Goal: Task Accomplishment & Management: Complete application form

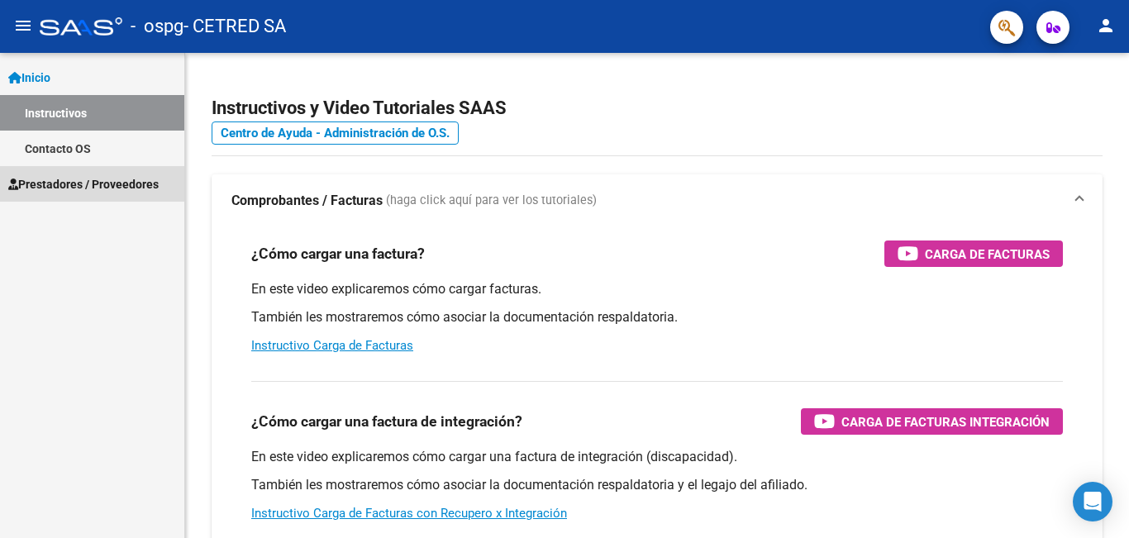
click at [71, 178] on span "Prestadores / Proveedores" at bounding box center [83, 184] width 150 height 18
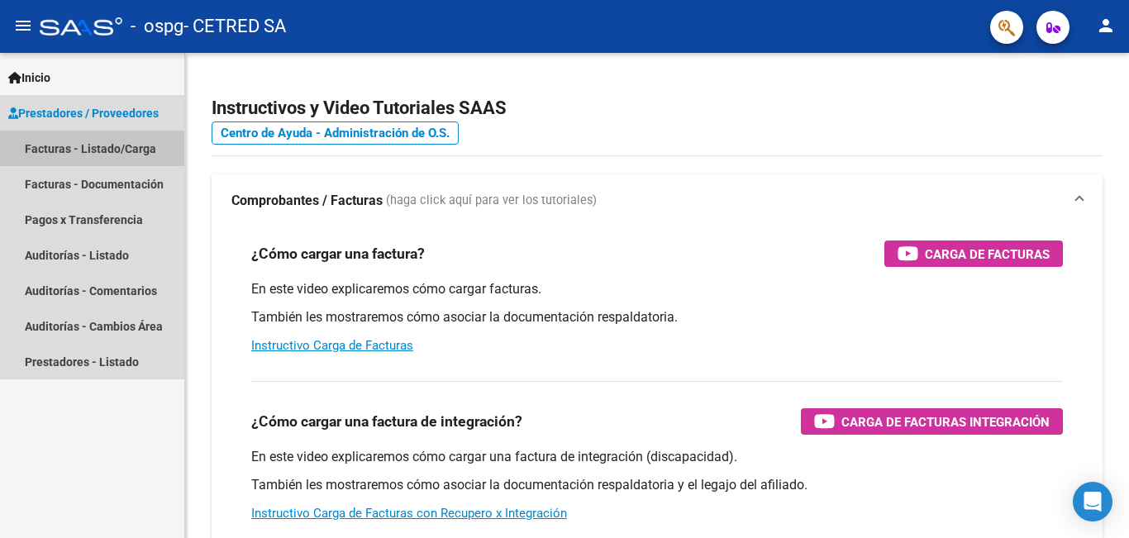
click at [141, 141] on link "Facturas - Listado/Carga" at bounding box center [92, 149] width 184 height 36
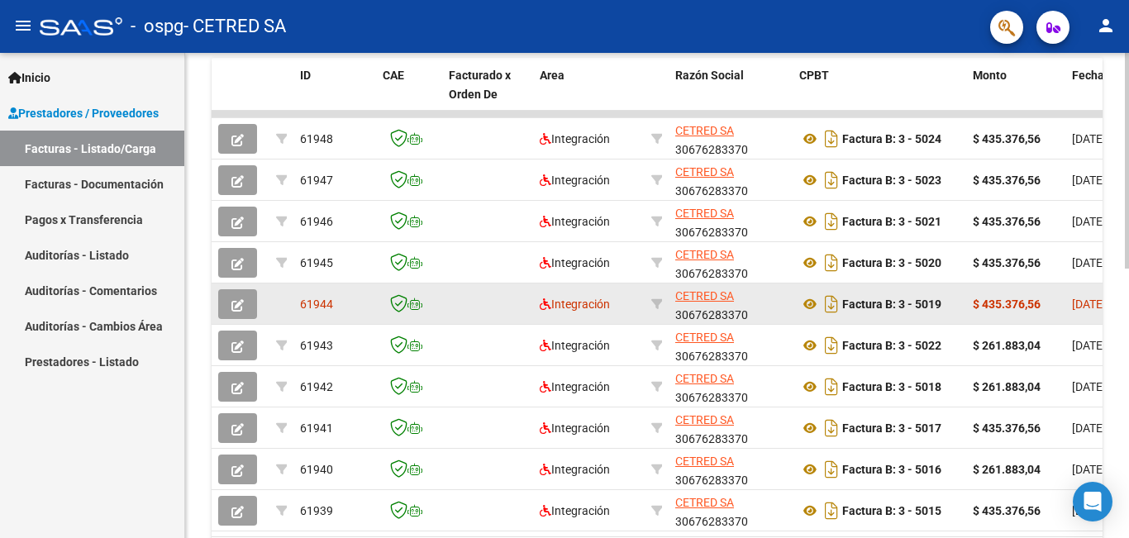
scroll to position [501, 0]
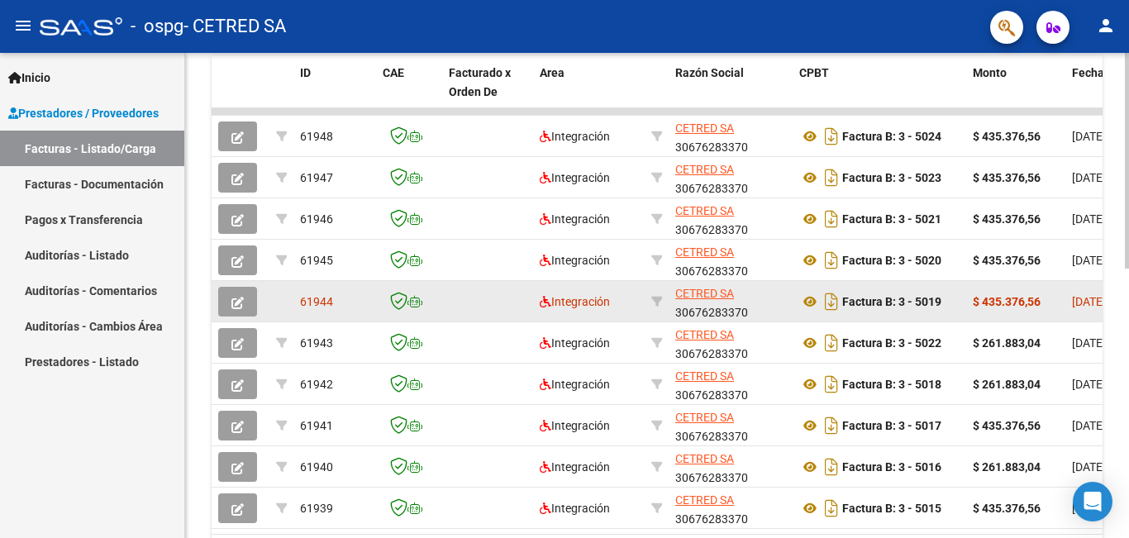
click at [617, 309] on div "Integración" at bounding box center [589, 302] width 98 height 19
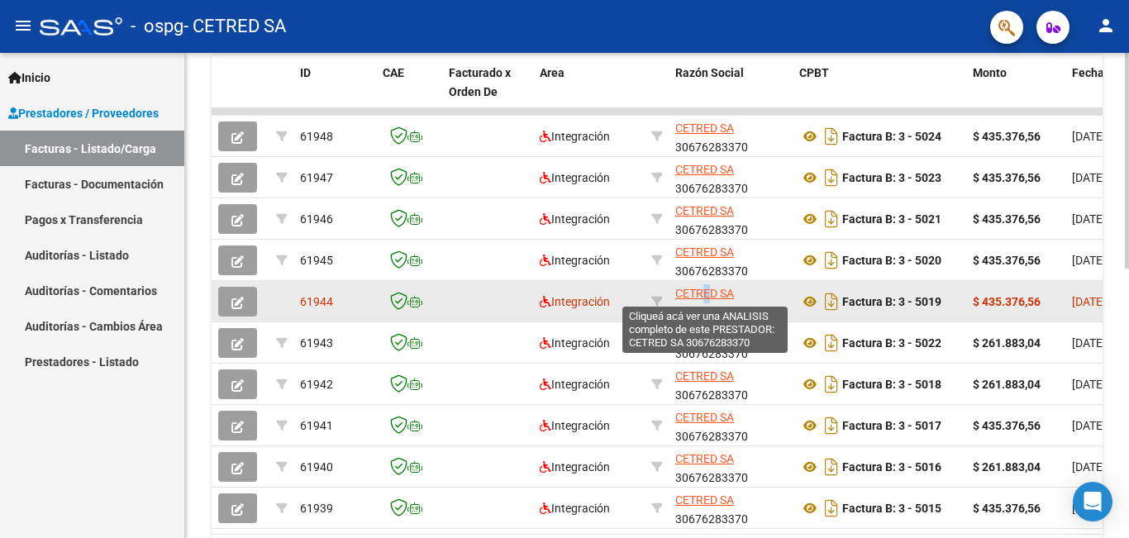
click at [708, 295] on span "CETRED SA" at bounding box center [704, 293] width 59 height 13
copy span "E"
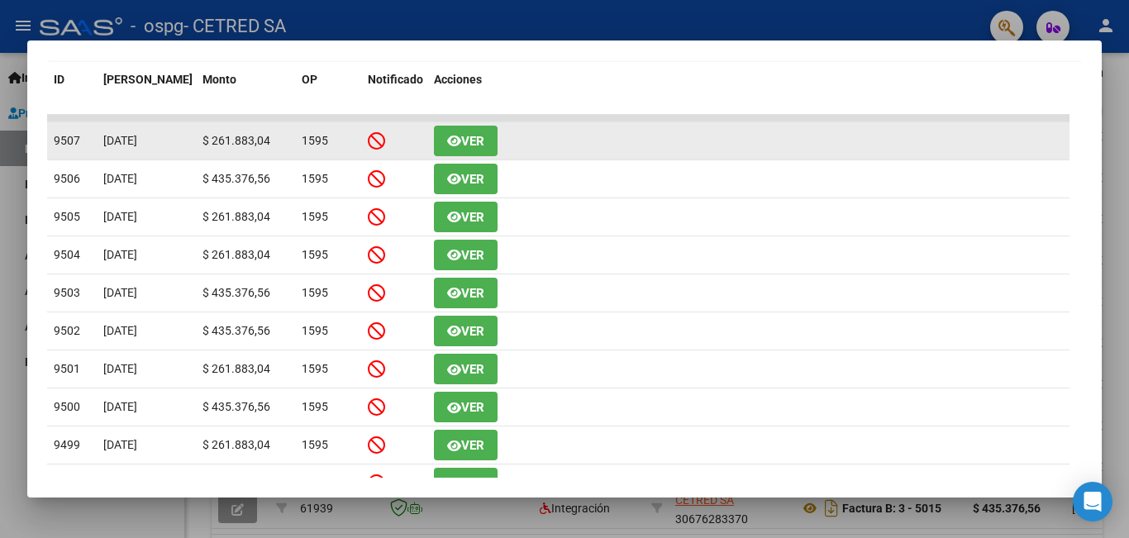
scroll to position [255, 0]
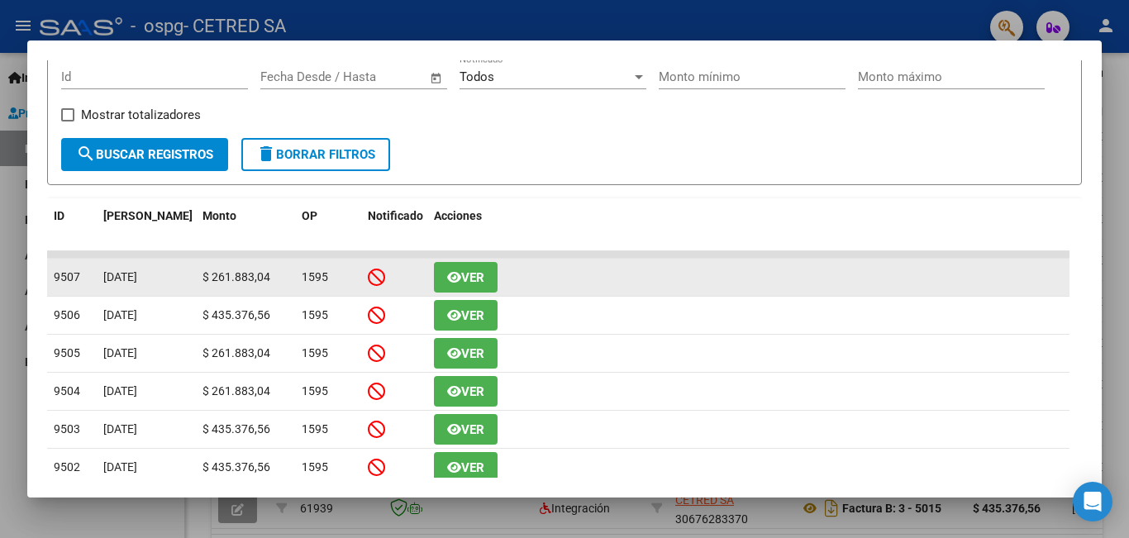
click at [451, 284] on icon "button" at bounding box center [454, 277] width 14 height 12
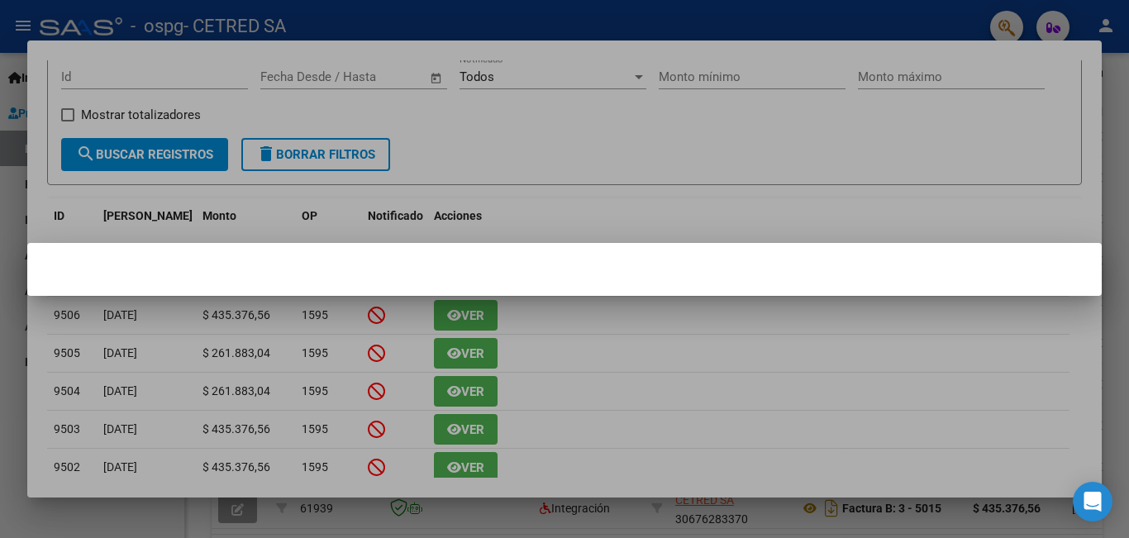
click at [451, 284] on mat-dialog-container at bounding box center [564, 269] width 1075 height 53
click at [570, 45] on div at bounding box center [564, 269] width 1129 height 538
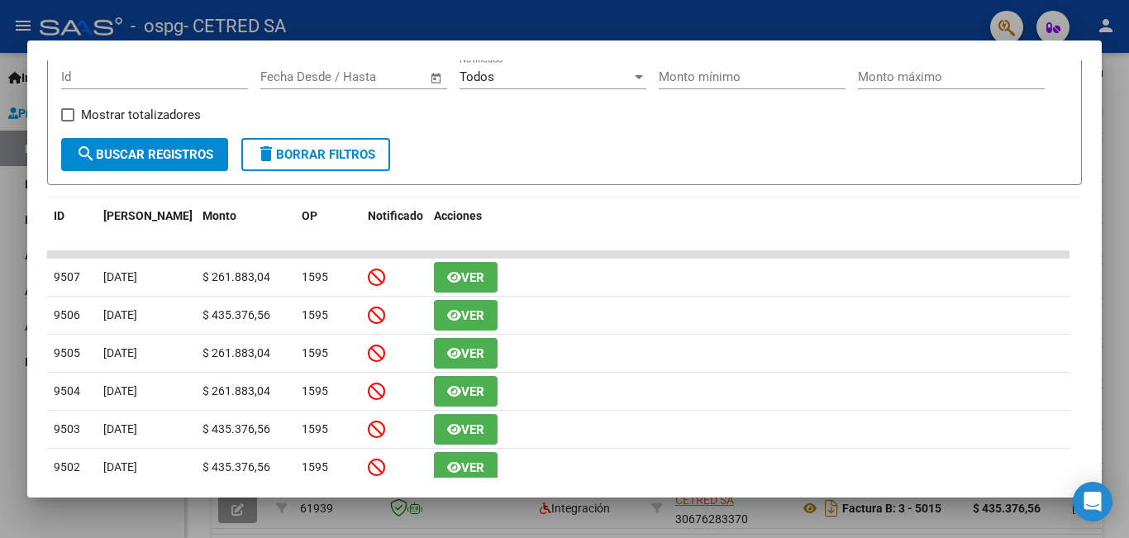
click at [12, 303] on div at bounding box center [564, 269] width 1129 height 538
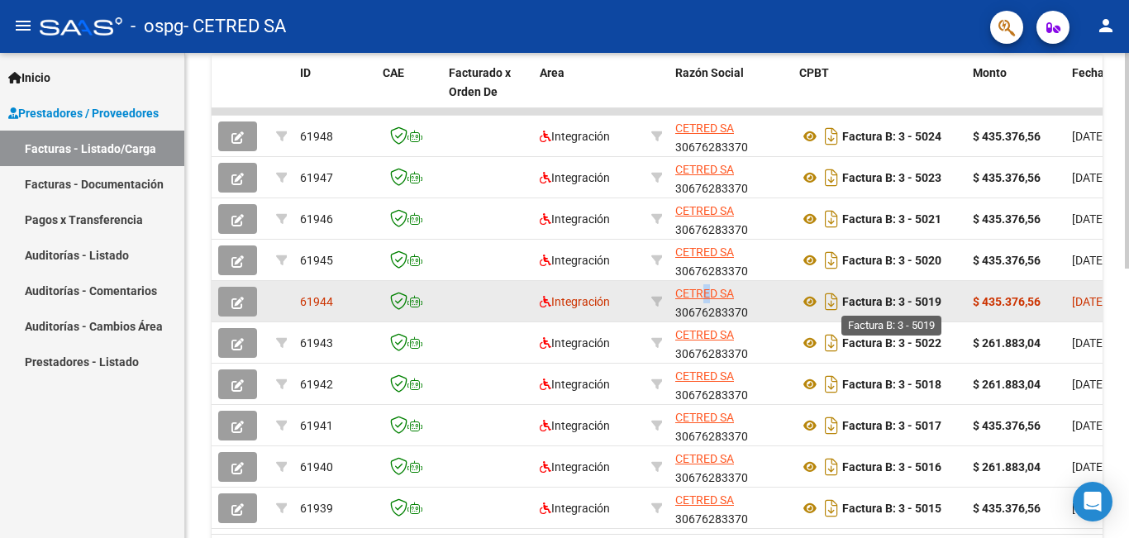
click at [876, 301] on strong "Factura B: 3 - 5019" at bounding box center [891, 301] width 99 height 13
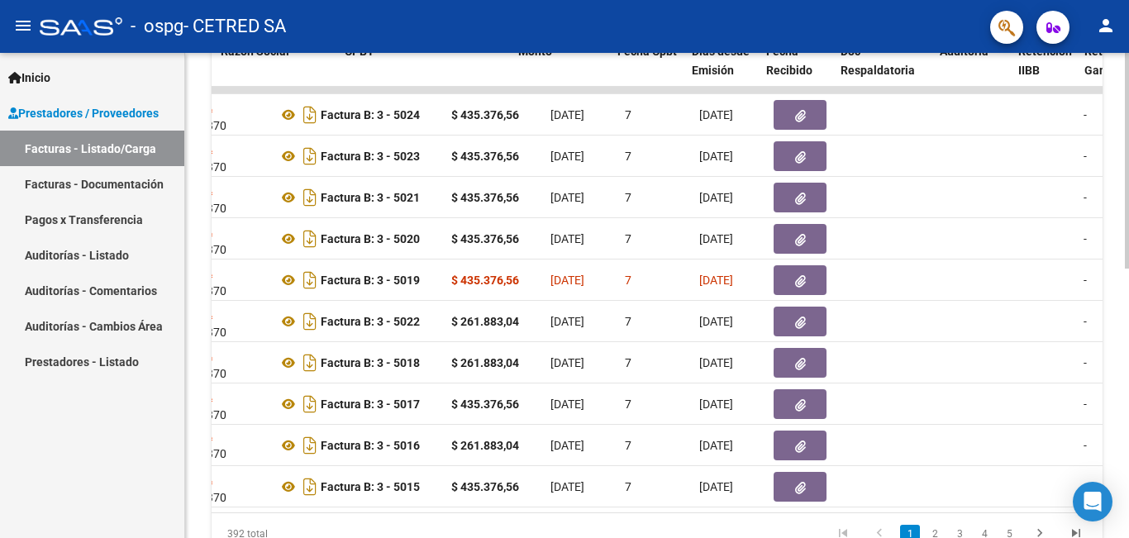
scroll to position [0, 388]
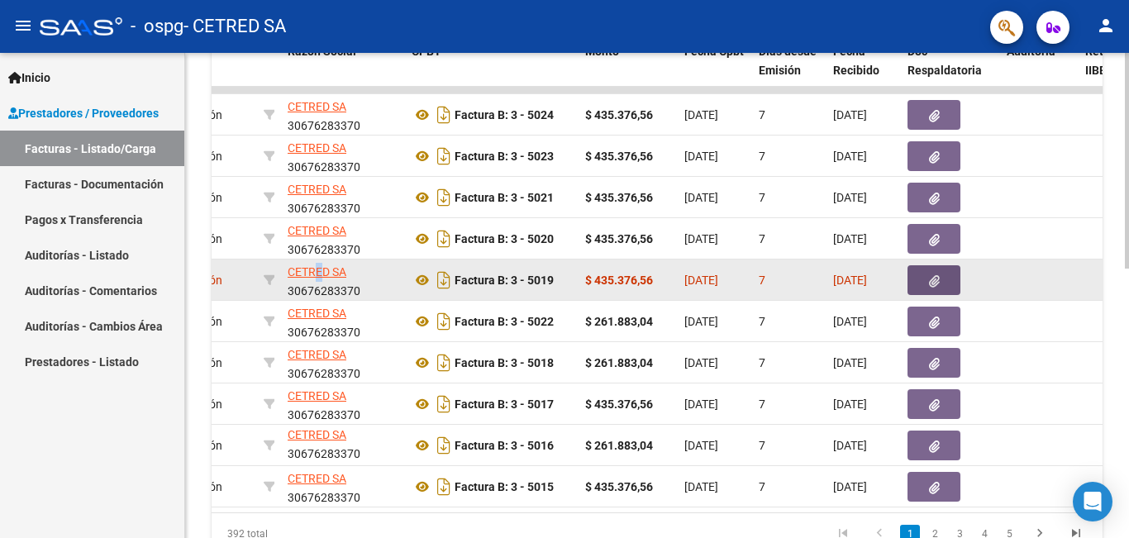
click at [950, 279] on button "button" at bounding box center [934, 280] width 53 height 30
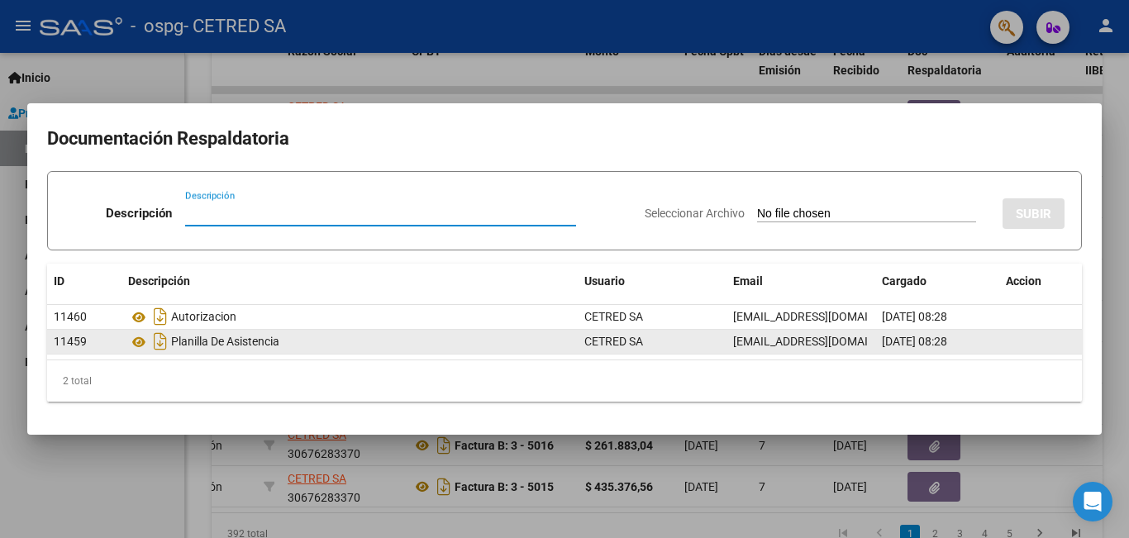
click at [80, 350] on div "11459" at bounding box center [84, 341] width 61 height 19
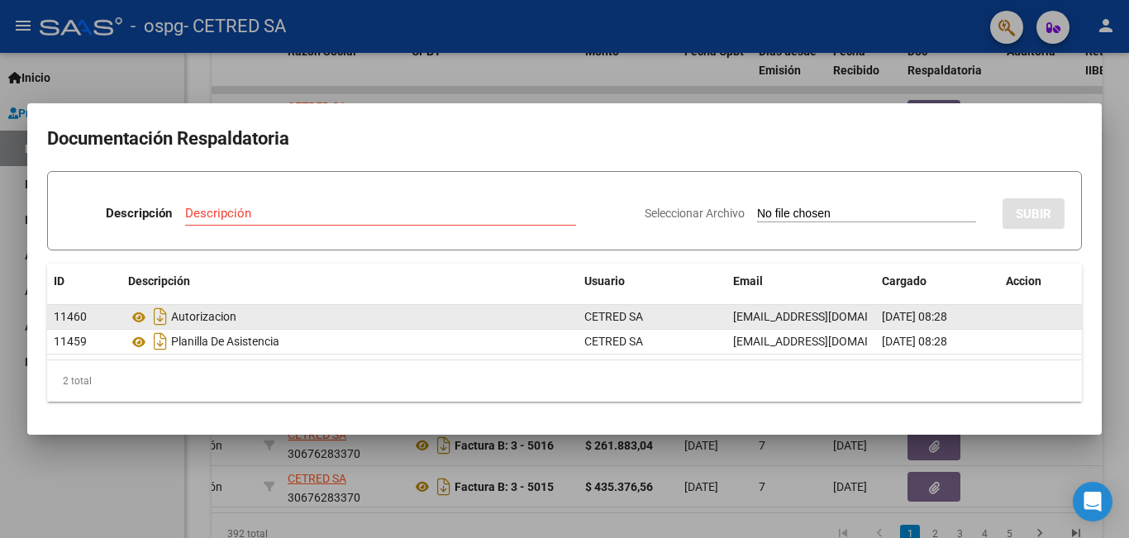
click at [314, 314] on div "Autorizacion" at bounding box center [349, 316] width 443 height 26
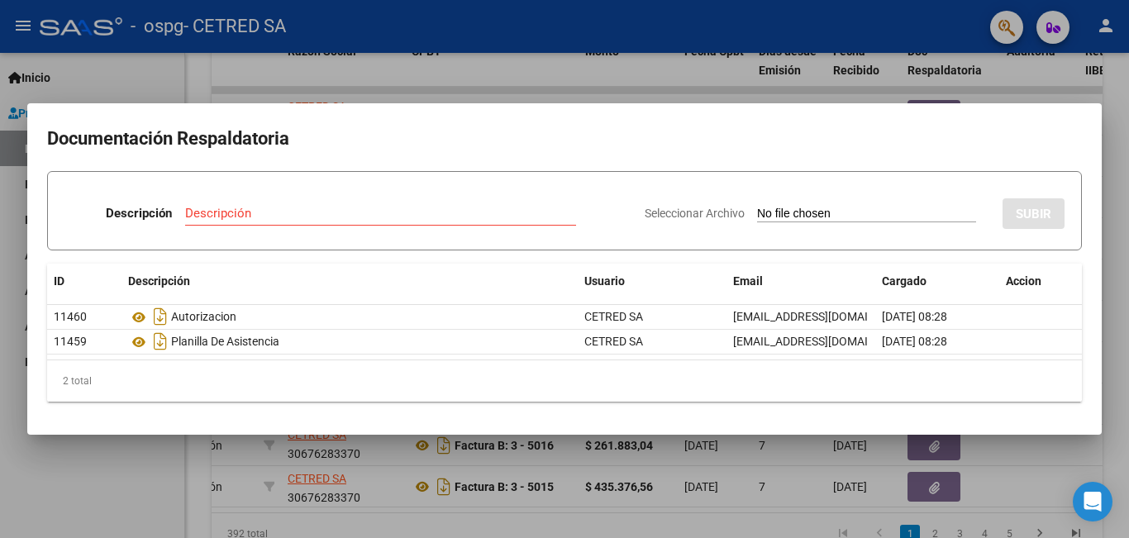
click at [15, 246] on div at bounding box center [564, 269] width 1129 height 538
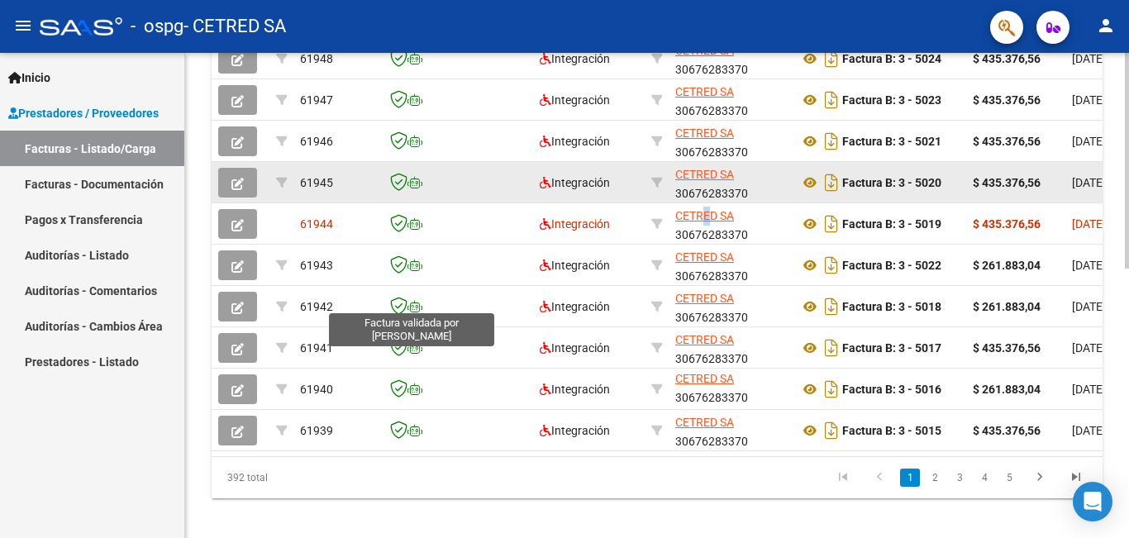
scroll to position [496, 0]
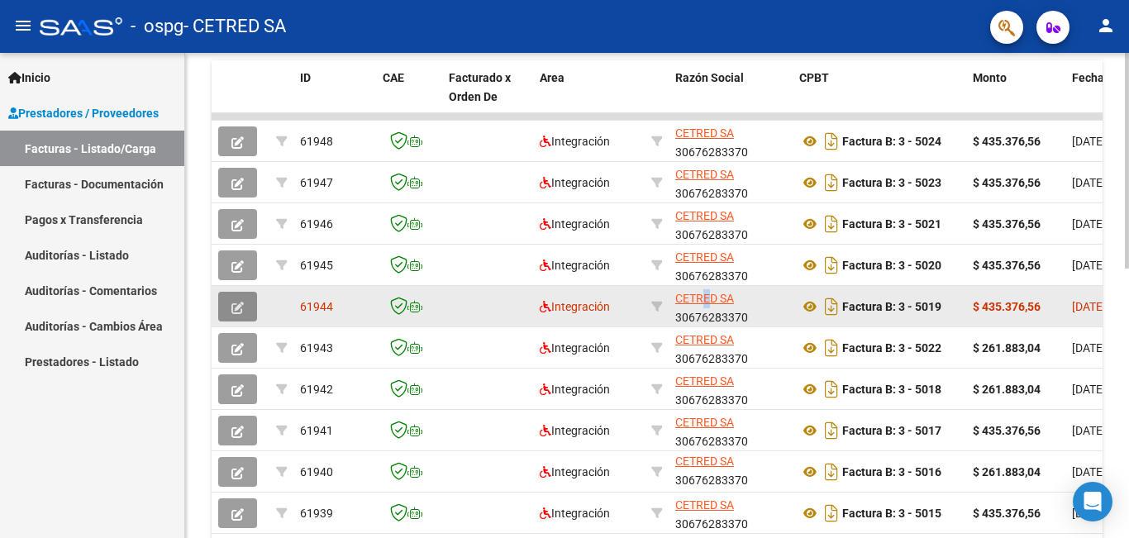
click at [237, 308] on icon "button" at bounding box center [237, 308] width 12 height 12
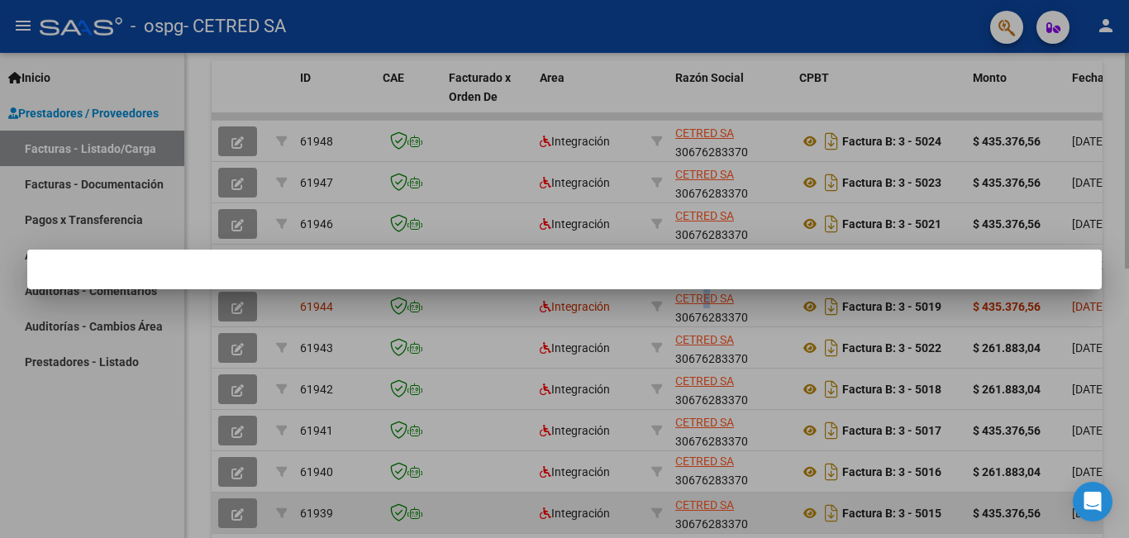
drag, startPoint x: 356, startPoint y: 509, endPoint x: 336, endPoint y: 520, distance: 23.3
click at [356, 513] on div at bounding box center [564, 269] width 1129 height 538
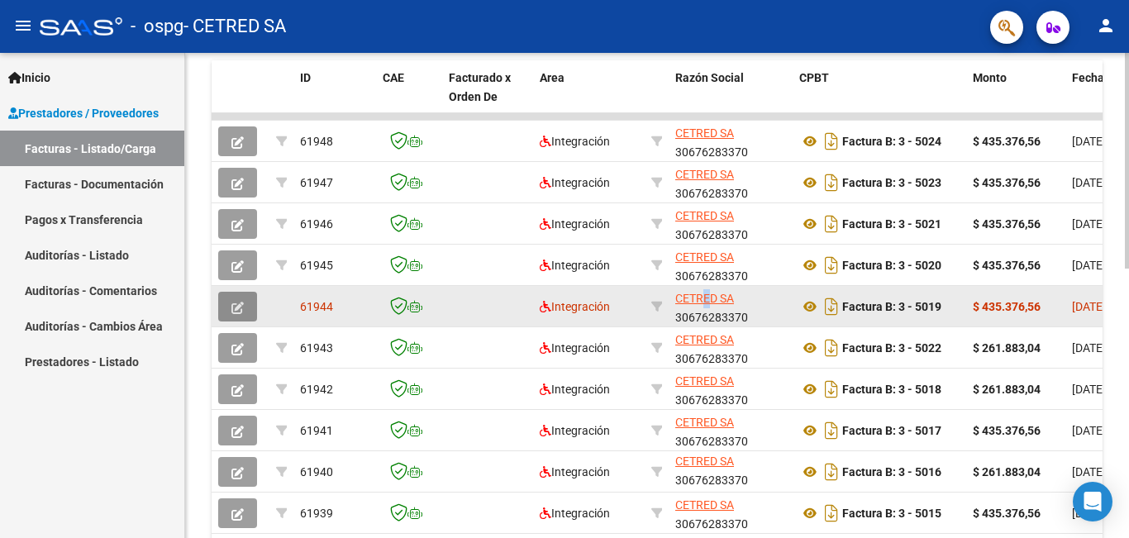
click at [236, 305] on icon "button" at bounding box center [237, 308] width 12 height 12
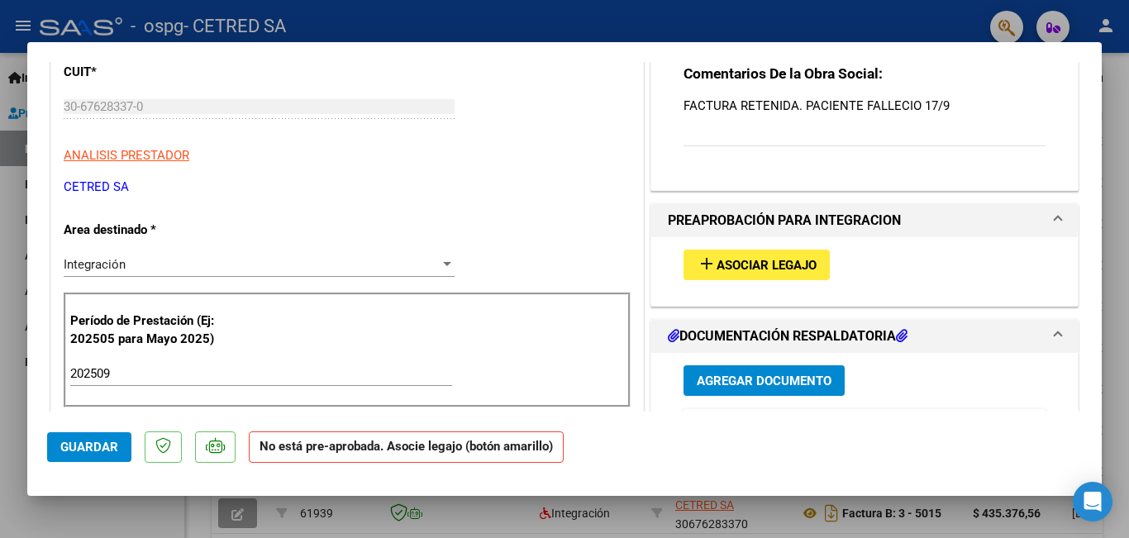
scroll to position [331, 0]
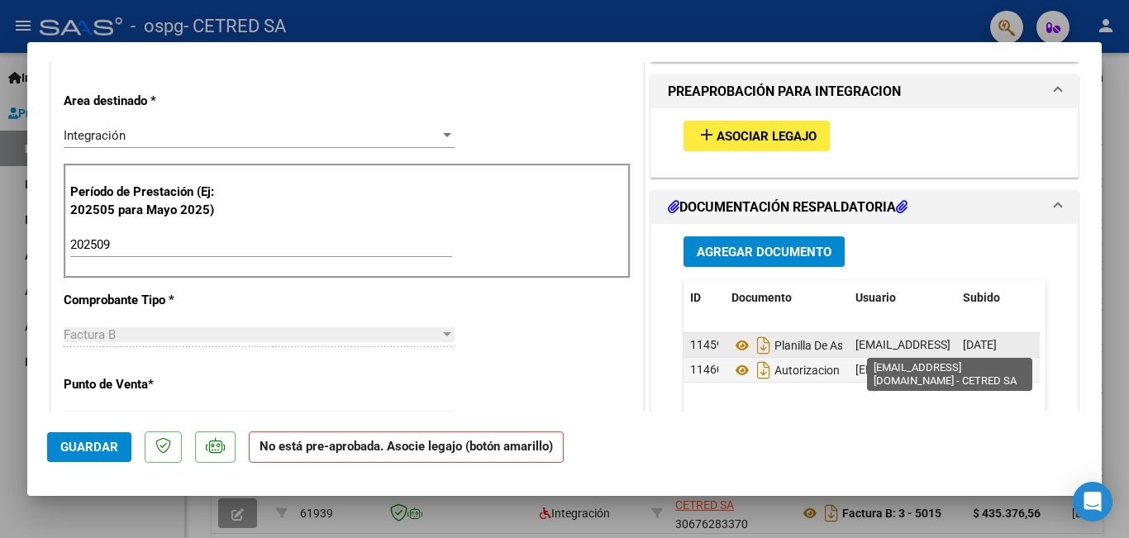
click at [907, 344] on span "[EMAIL_ADDRESS][DOMAIN_NAME] - CETRED SA" at bounding box center [981, 344] width 250 height 13
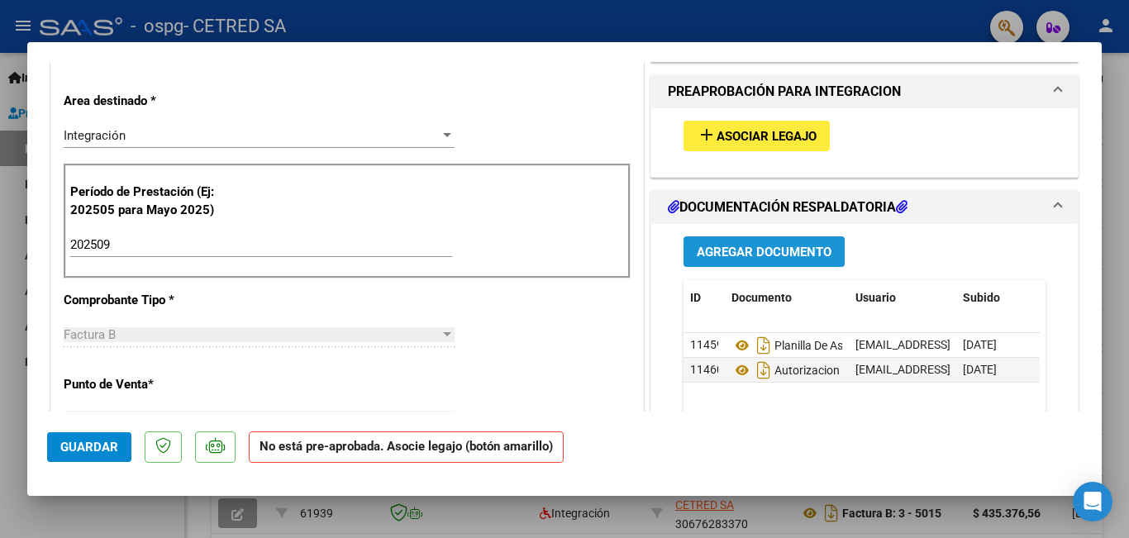
click at [790, 252] on span "Agregar Documento" at bounding box center [764, 252] width 135 height 15
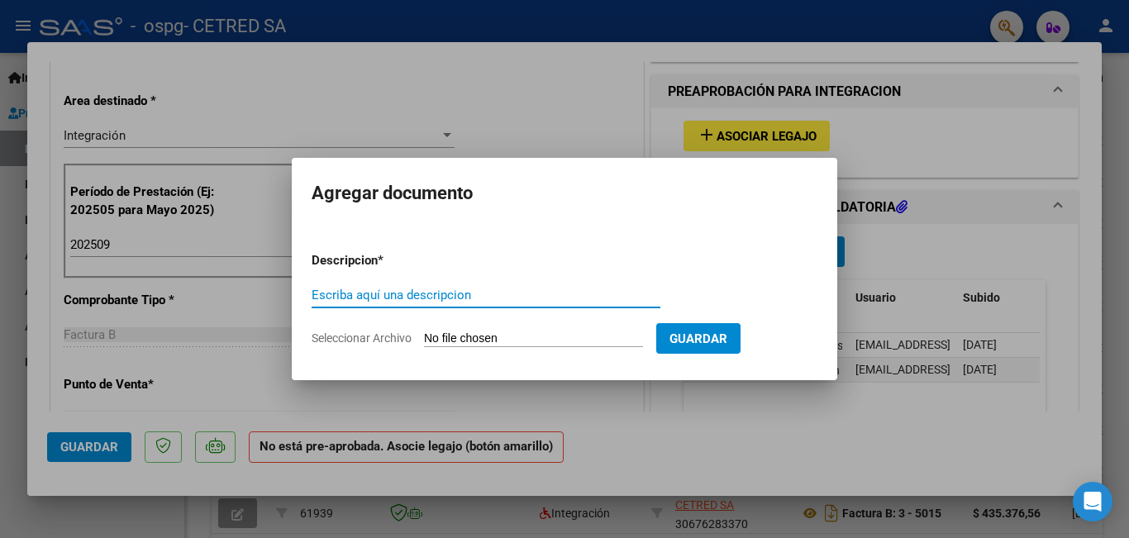
click at [426, 74] on div at bounding box center [564, 269] width 1129 height 538
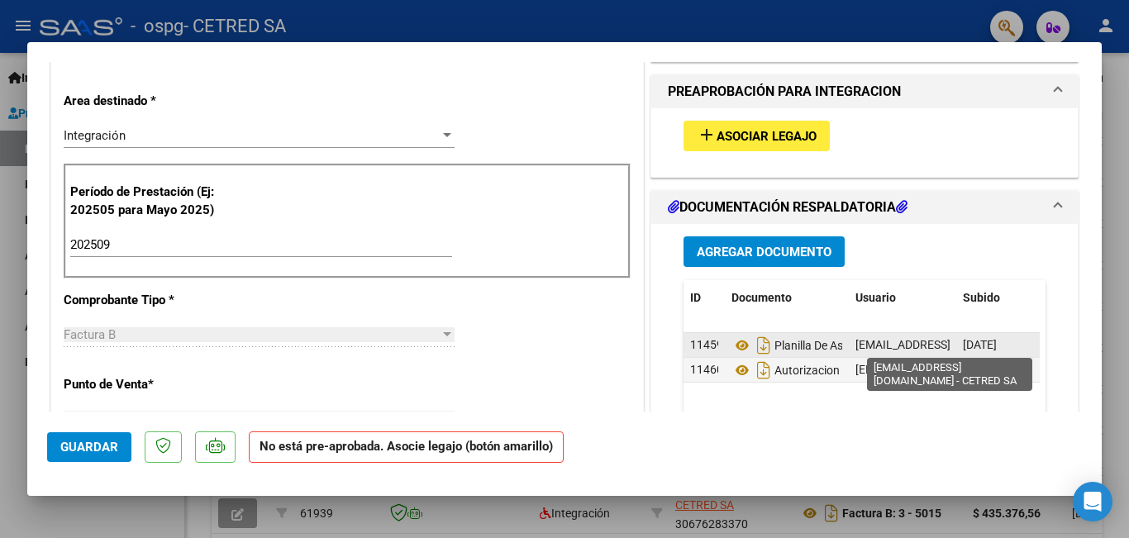
click at [875, 344] on span "[EMAIL_ADDRESS][DOMAIN_NAME] - CETRED SA" at bounding box center [981, 344] width 250 height 13
drag, startPoint x: 705, startPoint y: 341, endPoint x: 718, endPoint y: 345, distance: 13.6
click at [704, 341] on span "11459" at bounding box center [706, 344] width 33 height 13
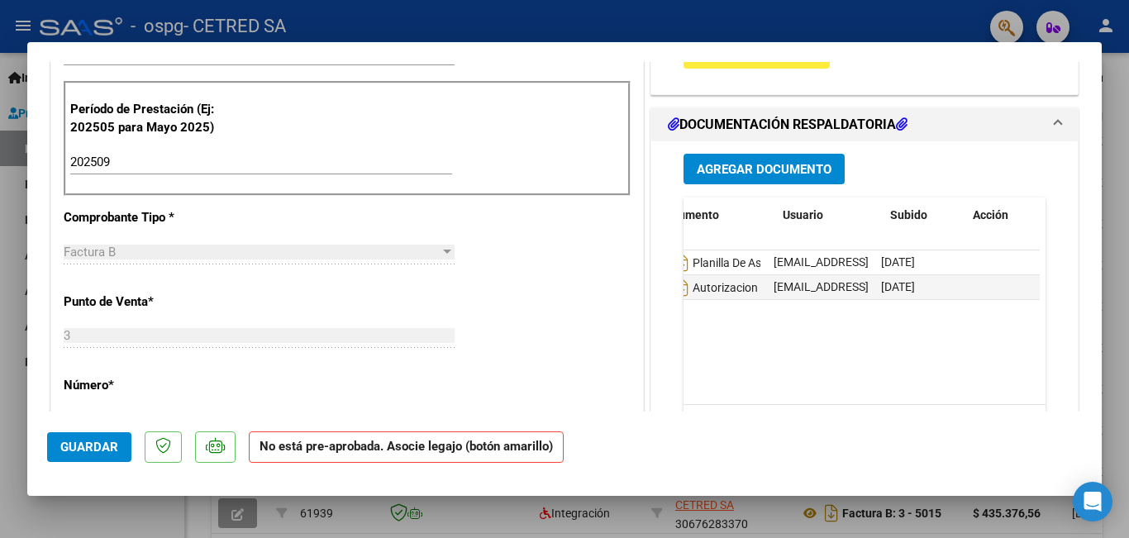
scroll to position [0, 0]
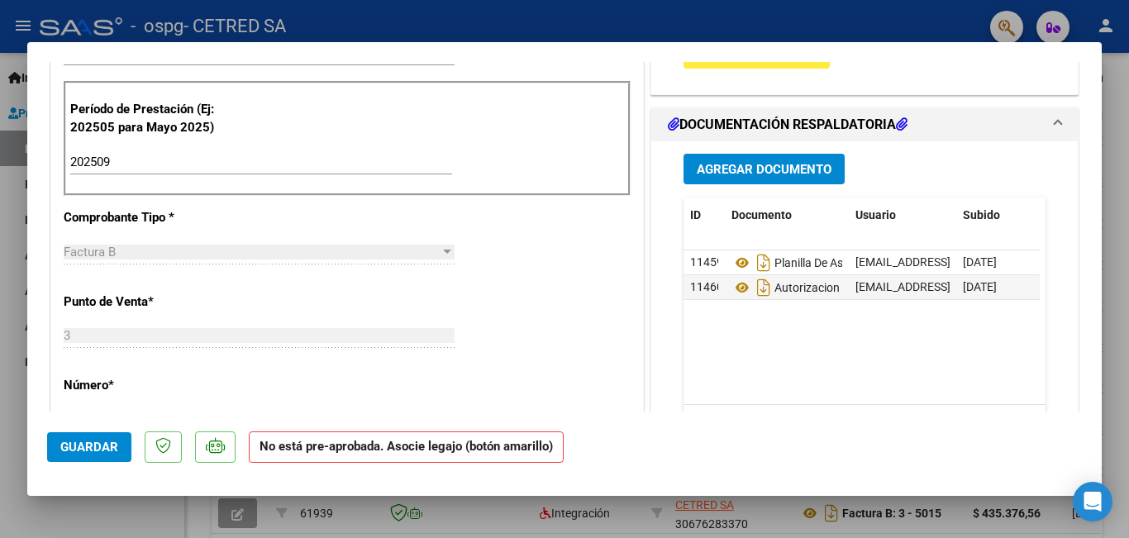
click at [0, 394] on div at bounding box center [564, 269] width 1129 height 538
type input "$ 0,00"
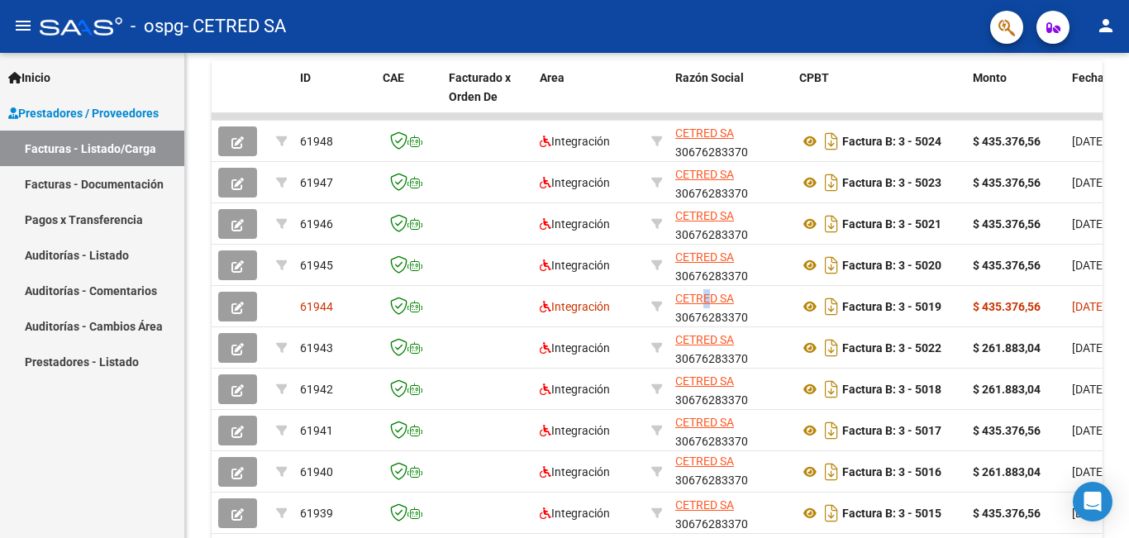
scroll to position [496, 0]
